Goal: Transaction & Acquisition: Purchase product/service

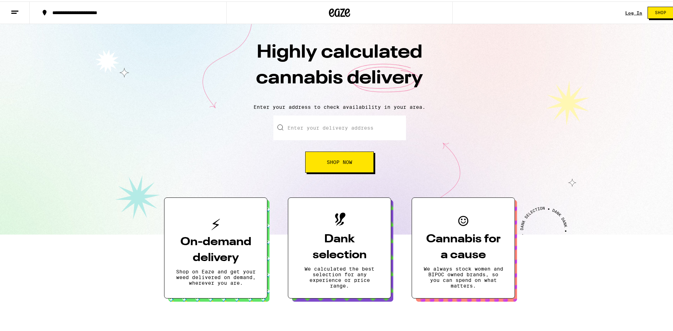
click at [349, 158] on button "Shop Now" at bounding box center [339, 160] width 69 height 21
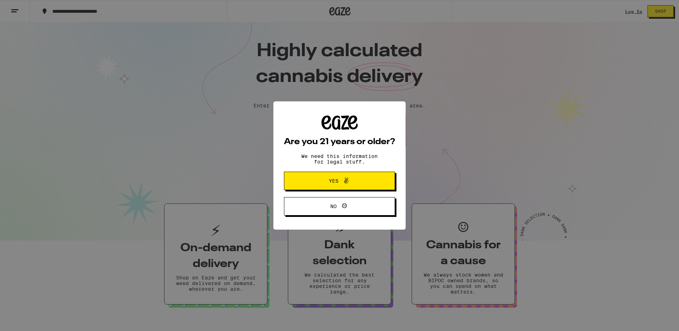
click at [344, 184] on icon at bounding box center [346, 180] width 8 height 8
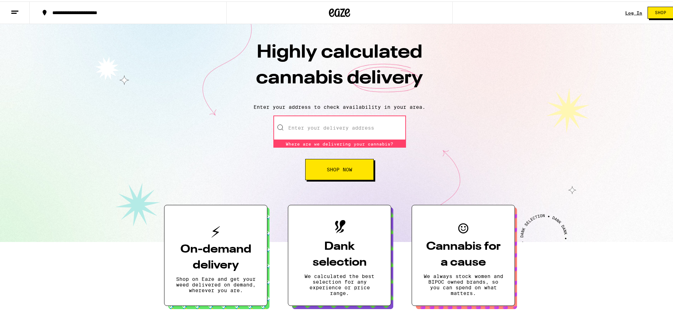
click at [329, 169] on span "Shop Now" at bounding box center [339, 168] width 25 height 5
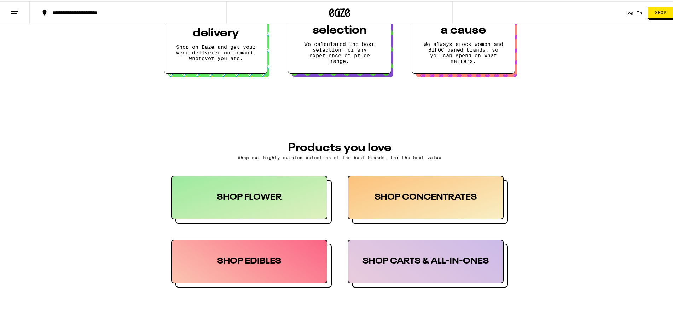
scroll to position [236, 0]
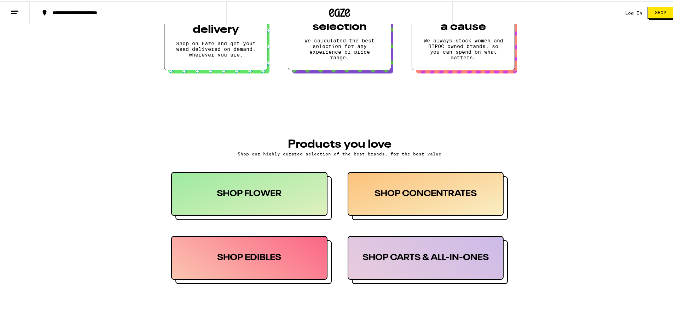
click at [260, 255] on div "SHOP EDIBLES" at bounding box center [249, 257] width 156 height 44
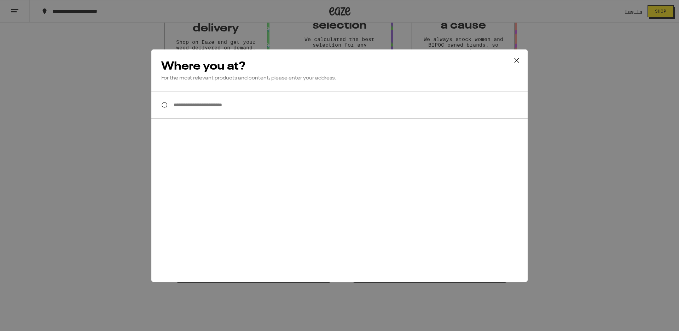
click at [514, 64] on icon at bounding box center [516, 60] width 11 height 11
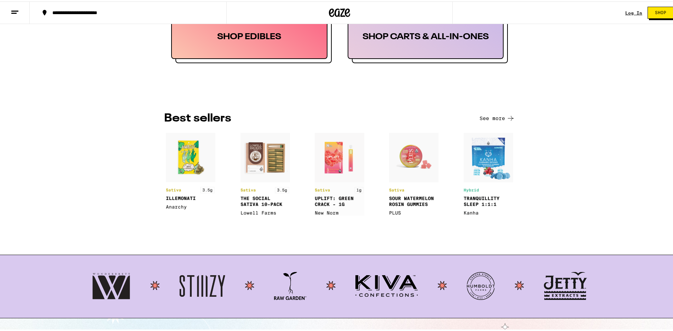
scroll to position [471, 0]
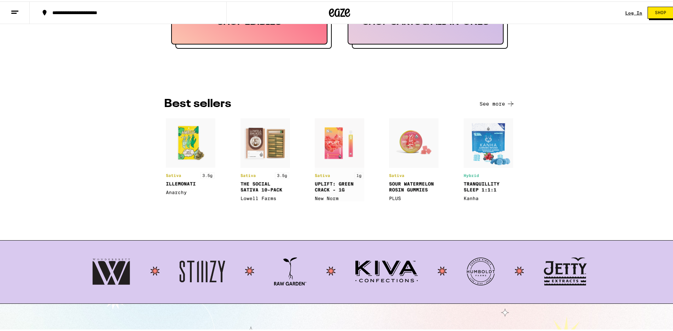
click at [184, 143] on img at bounding box center [191, 155] width 50 height 77
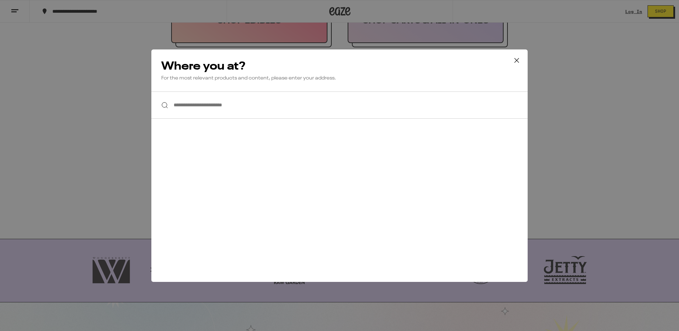
click at [514, 58] on icon at bounding box center [516, 60] width 11 height 11
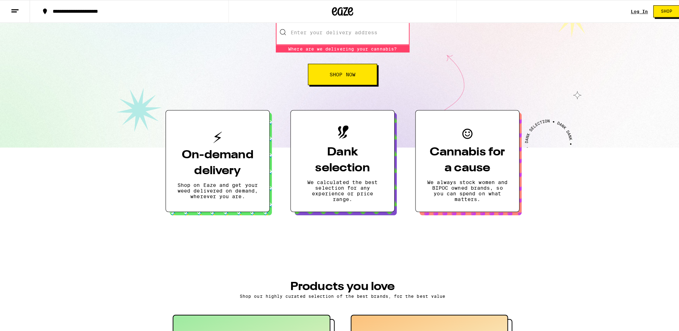
scroll to position [0, 0]
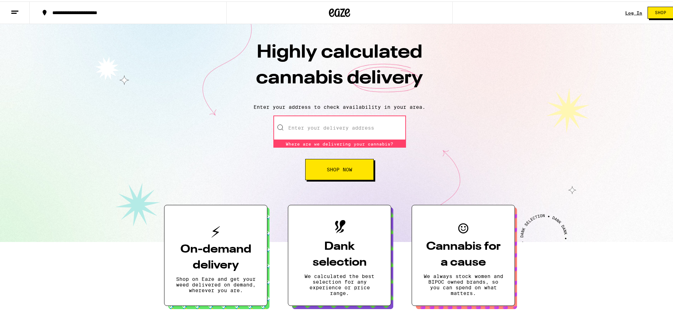
click at [11, 8] on icon at bounding box center [15, 11] width 8 height 8
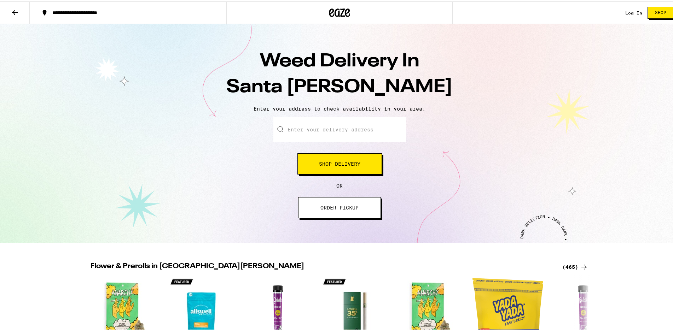
click at [344, 208] on span "ORDER PICKUP" at bounding box center [339, 206] width 38 height 5
